Goal: Communication & Community: Ask a question

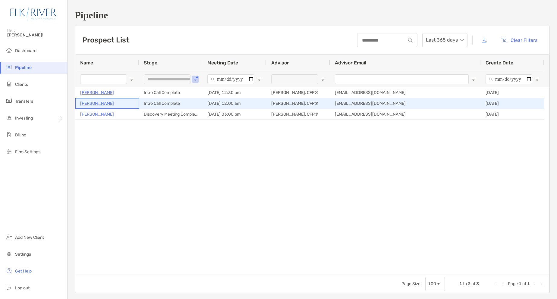
click at [97, 104] on div "[PERSON_NAME]" at bounding box center [107, 104] width 54 height 10
click at [96, 104] on p "[PERSON_NAME]" at bounding box center [97, 104] width 34 height 8
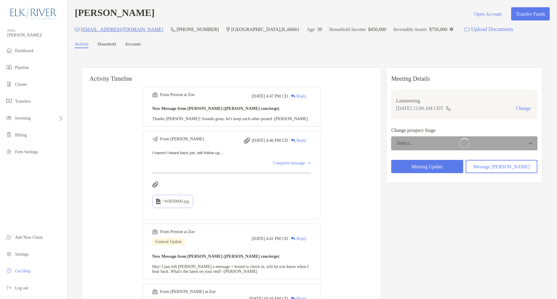
click at [140, 42] on link "Accounts" at bounding box center [133, 45] width 16 height 6
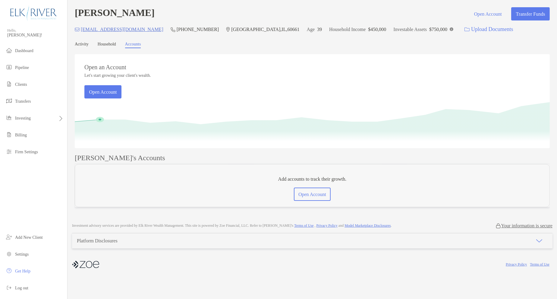
click at [78, 42] on link "Activity" at bounding box center [82, 45] width 14 height 6
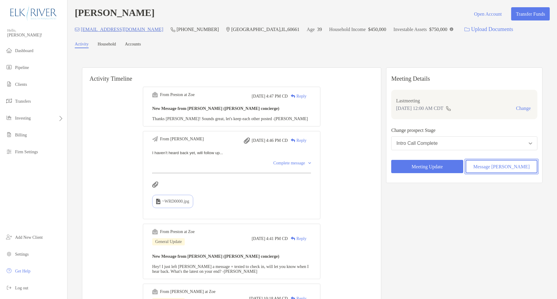
click at [510, 166] on button "Message [PERSON_NAME]" at bounding box center [502, 166] width 72 height 13
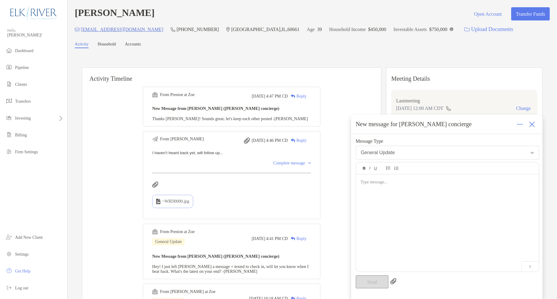
click at [414, 207] on div at bounding box center [447, 220] width 183 height 91
click at [375, 280] on button "Send" at bounding box center [372, 281] width 33 height 13
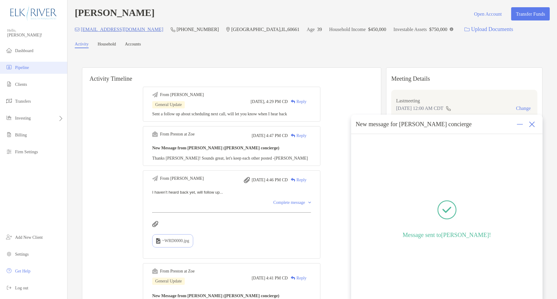
click at [34, 65] on li "Pipeline" at bounding box center [33, 68] width 67 height 12
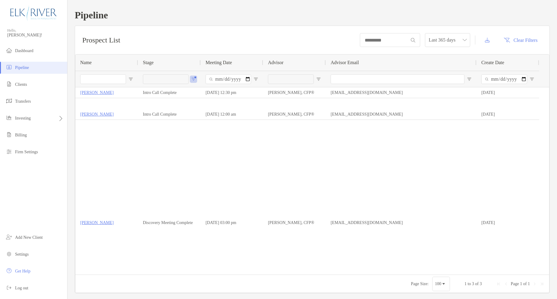
type input "**********"
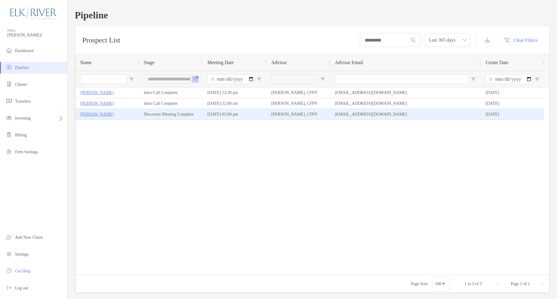
click at [91, 113] on p "[PERSON_NAME]" at bounding box center [96, 115] width 33 height 8
